Goal: Task Accomplishment & Management: Manage account settings

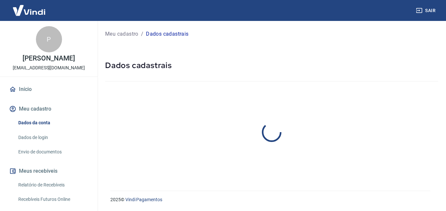
select select "GO"
select select "business"
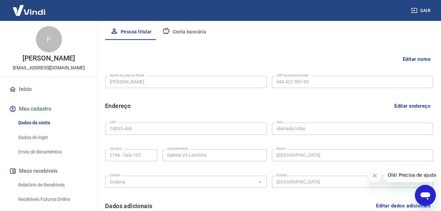
scroll to position [131, 0]
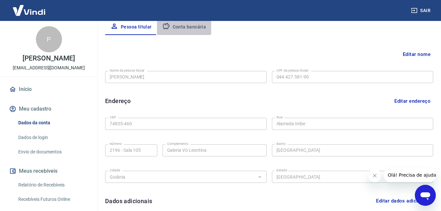
click at [167, 27] on icon "button" at bounding box center [166, 26] width 8 height 8
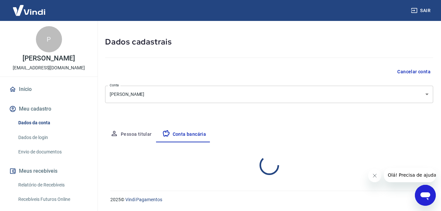
select select "1"
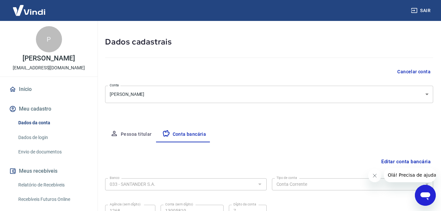
scroll to position [87, 0]
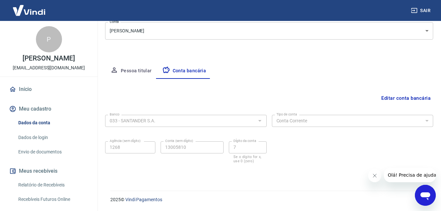
click at [393, 99] on button "Editar conta bancária" at bounding box center [406, 98] width 55 height 12
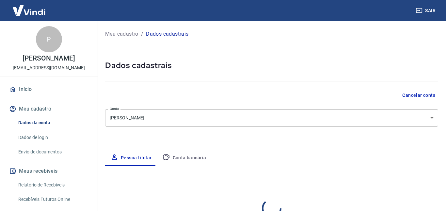
select select "GO"
select select "business"
type input "044.427.581-90"
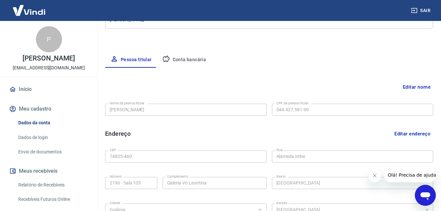
click at [190, 56] on button "Conta bancária" at bounding box center [184, 60] width 55 height 16
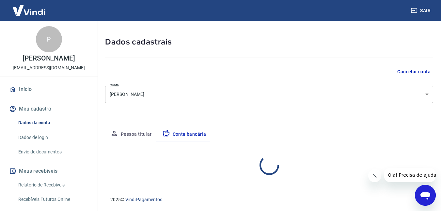
select select "1"
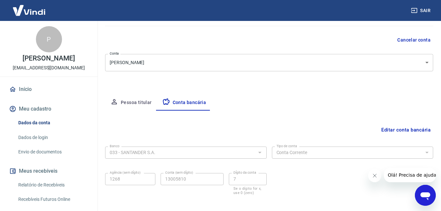
scroll to position [87, 0]
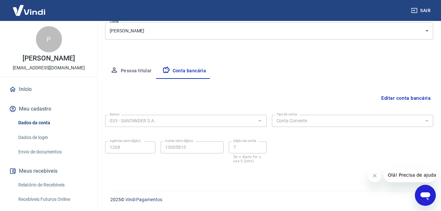
click at [396, 96] on button "Editar conta bancária" at bounding box center [406, 98] width 55 height 12
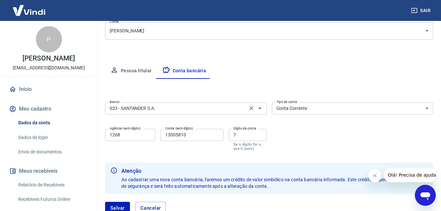
click at [130, 110] on input "033 - SANTANDER S.A." at bounding box center [176, 108] width 139 height 8
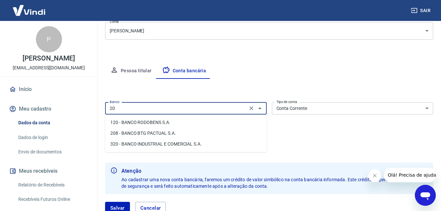
scroll to position [0, 0]
click at [125, 122] on li "208 - BANCO BTG PACTUAL S.A." at bounding box center [186, 122] width 162 height 11
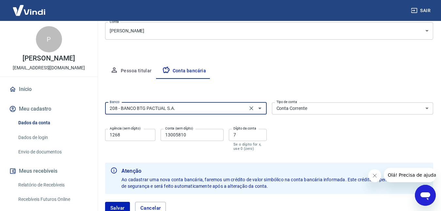
type input "208 - BANCO BTG PACTUAL S.A."
click at [130, 133] on input "1268" at bounding box center [130, 135] width 50 height 12
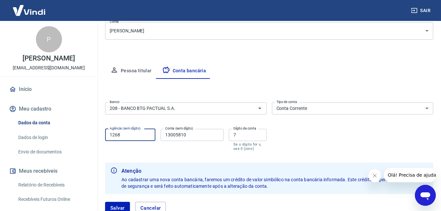
click at [130, 133] on input "1268" at bounding box center [130, 135] width 50 height 12
drag, startPoint x: 130, startPoint y: 133, endPoint x: 155, endPoint y: 102, distance: 40.2
click at [130, 133] on input "1268" at bounding box center [130, 135] width 50 height 12
paste input "0020"
type input "0020"
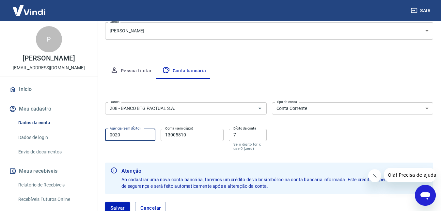
click at [167, 140] on input "13005810" at bounding box center [192, 135] width 63 height 12
paste input "559695-6"
type input "559695"
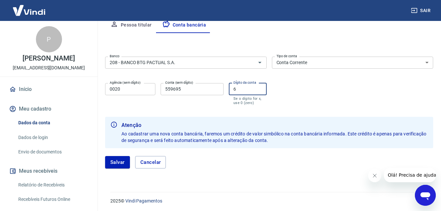
scroll to position [134, 0]
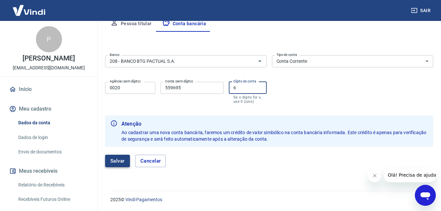
type input "6"
click at [123, 160] on button "Salvar" at bounding box center [117, 161] width 25 height 12
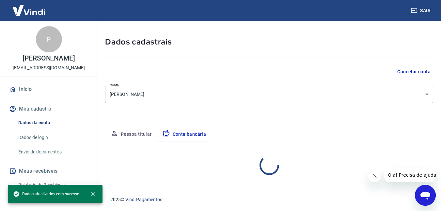
select select "1"
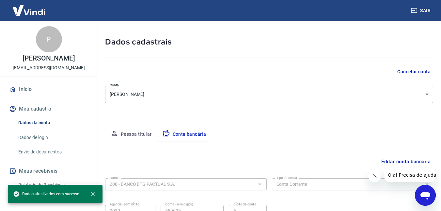
scroll to position [87, 0]
